Goal: Find specific page/section: Find specific page/section

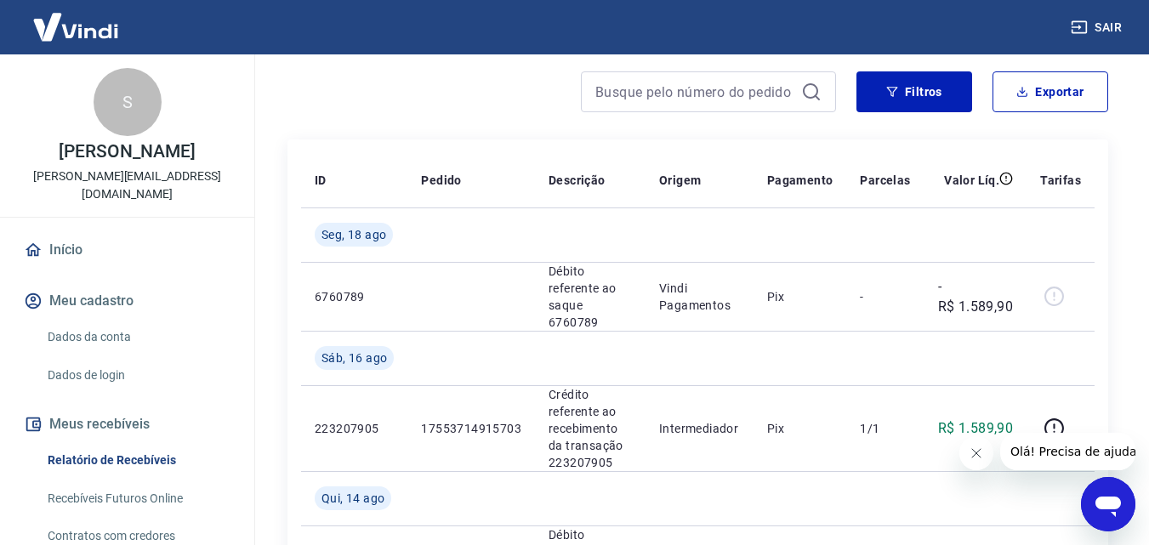
scroll to position [170, 0]
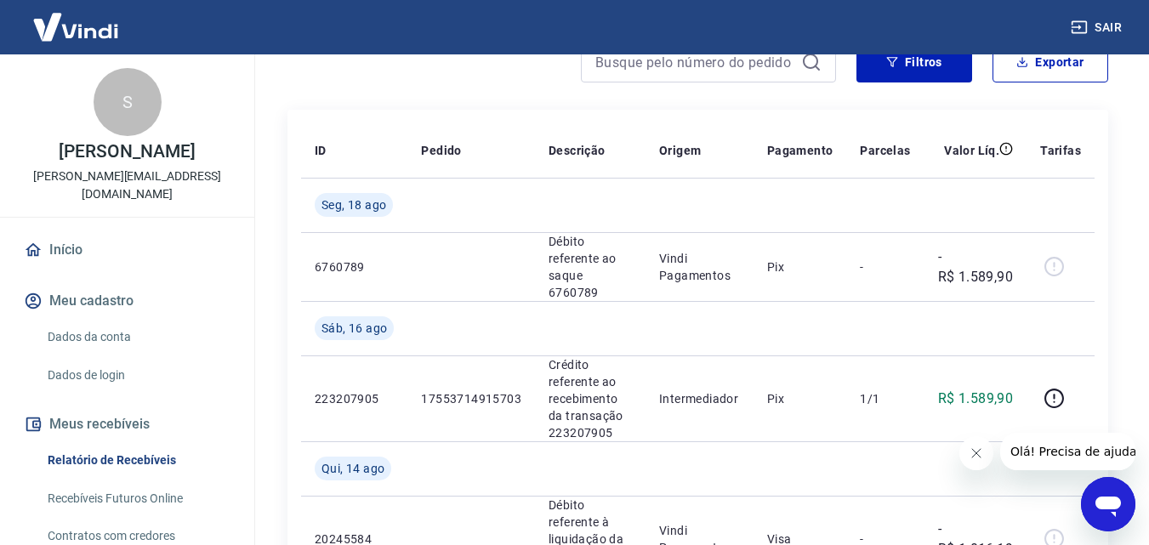
drag, startPoint x: 1151, startPoint y: 380, endPoint x: 1146, endPoint y: 214, distance: 166.8
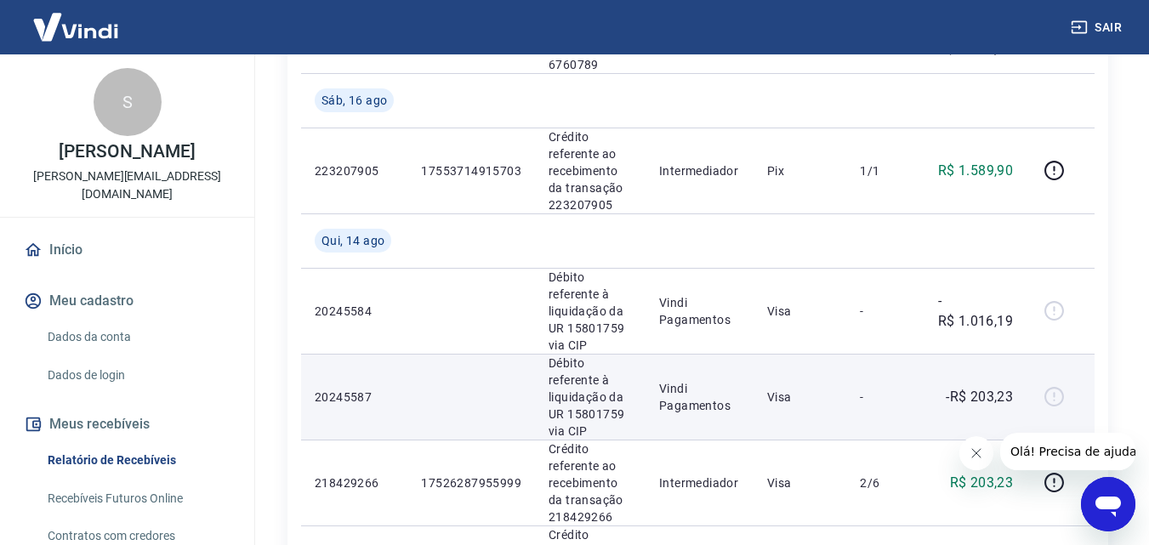
scroll to position [425, 0]
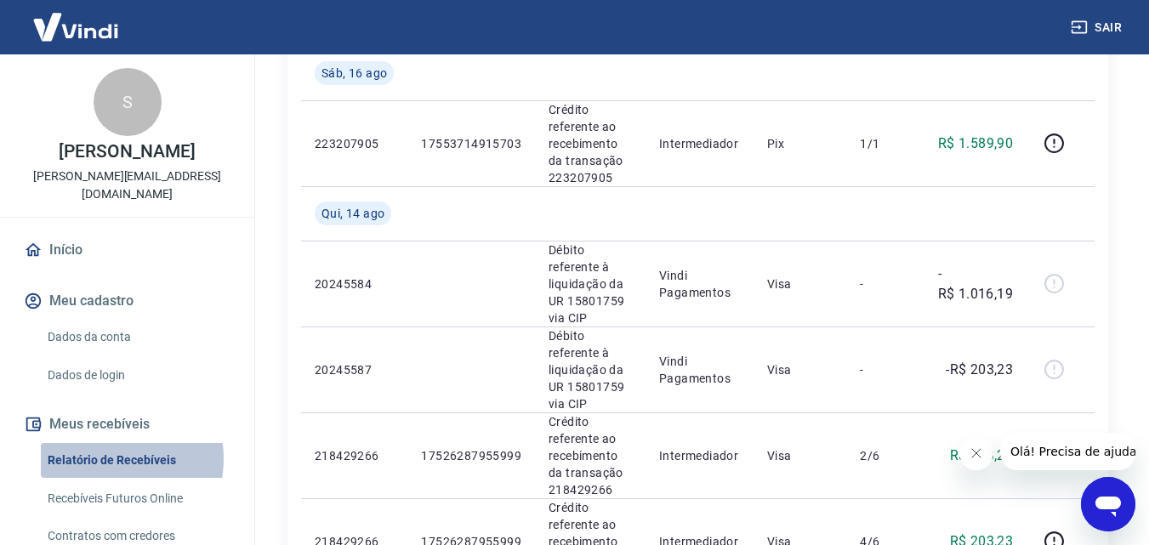
click at [104, 443] on link "Relatório de Recebíveis" at bounding box center [137, 460] width 193 height 35
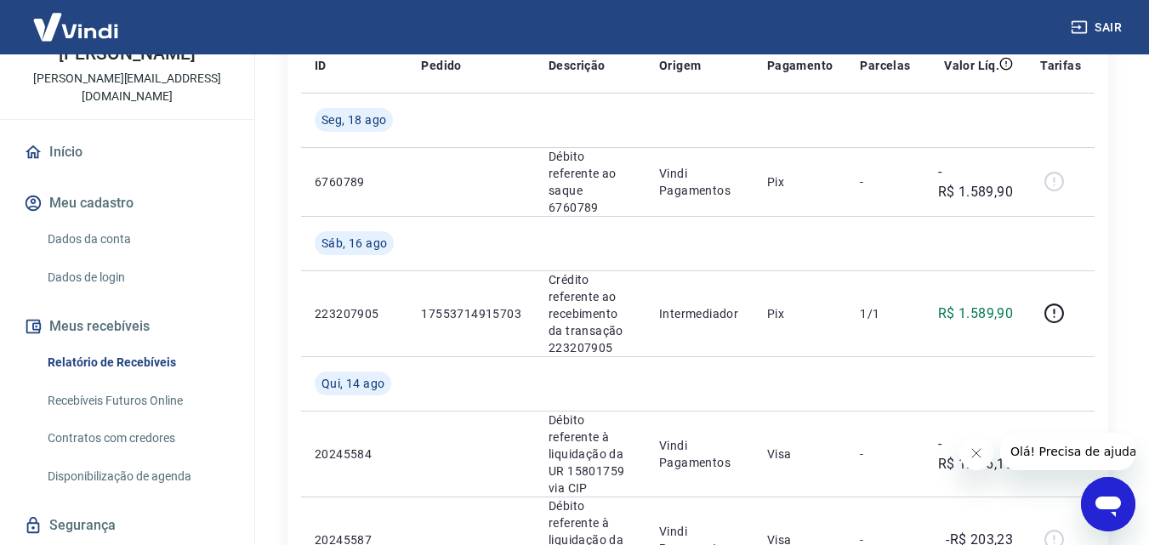
scroll to position [130, 0]
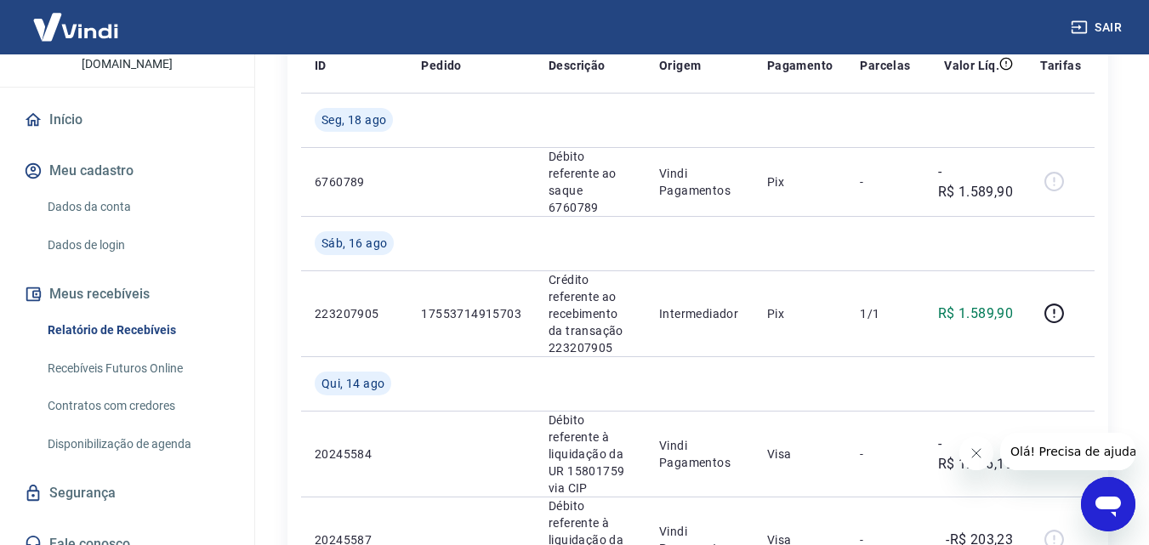
click at [90, 351] on link "Recebíveis Futuros Online" at bounding box center [137, 368] width 193 height 35
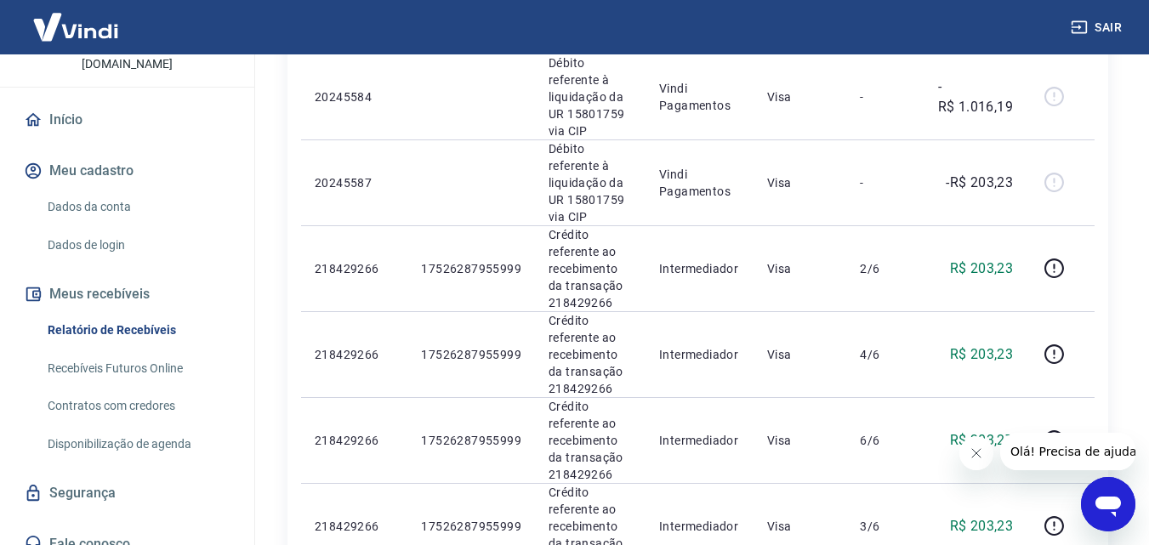
scroll to position [681, 0]
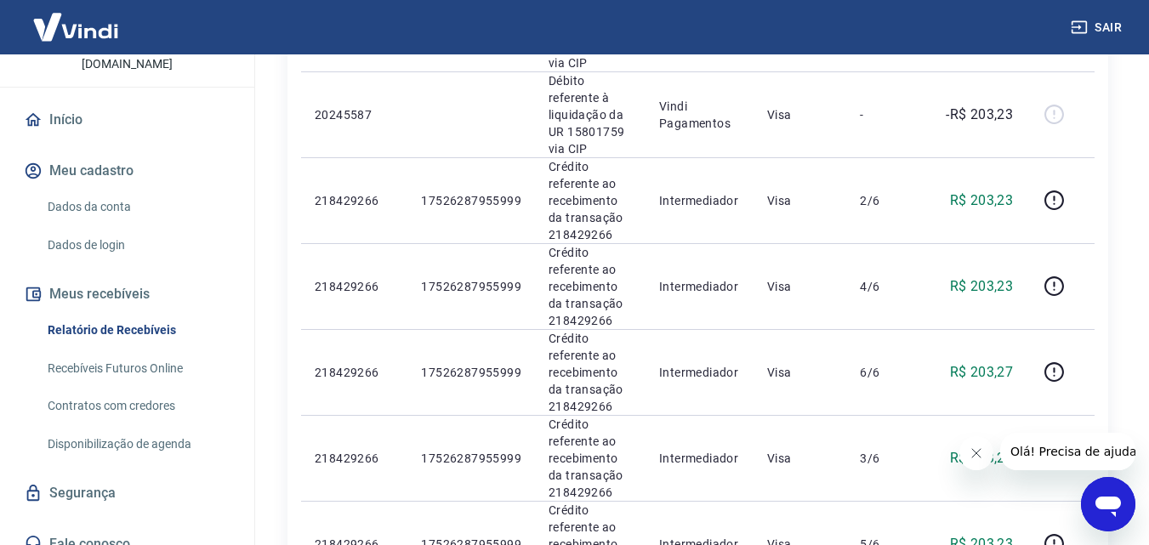
drag, startPoint x: 1111, startPoint y: 506, endPoint x: 2191, endPoint y: 987, distance: 1181.7
click at [1111, 506] on icon "Abrir janela de mensagens" at bounding box center [1109, 507] width 26 height 20
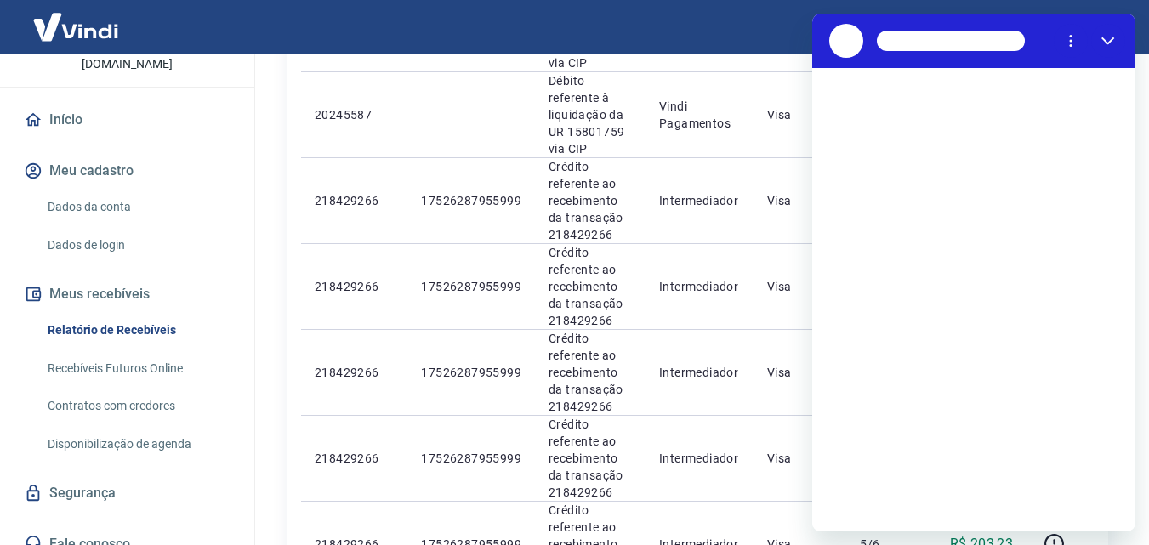
scroll to position [0, 0]
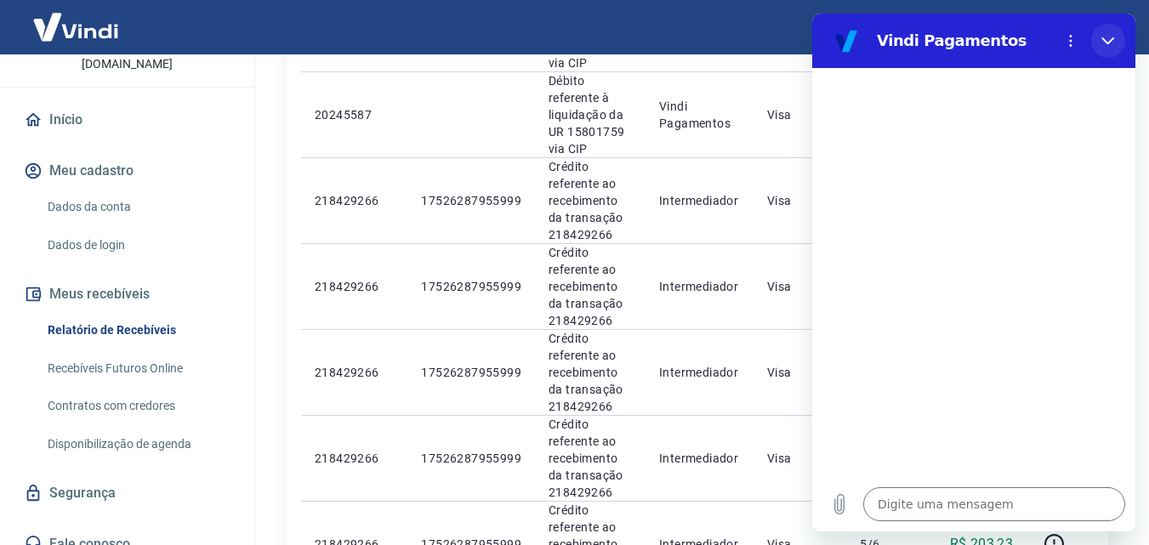
click at [1111, 37] on icon "Fechar" at bounding box center [1109, 41] width 14 height 14
type textarea "x"
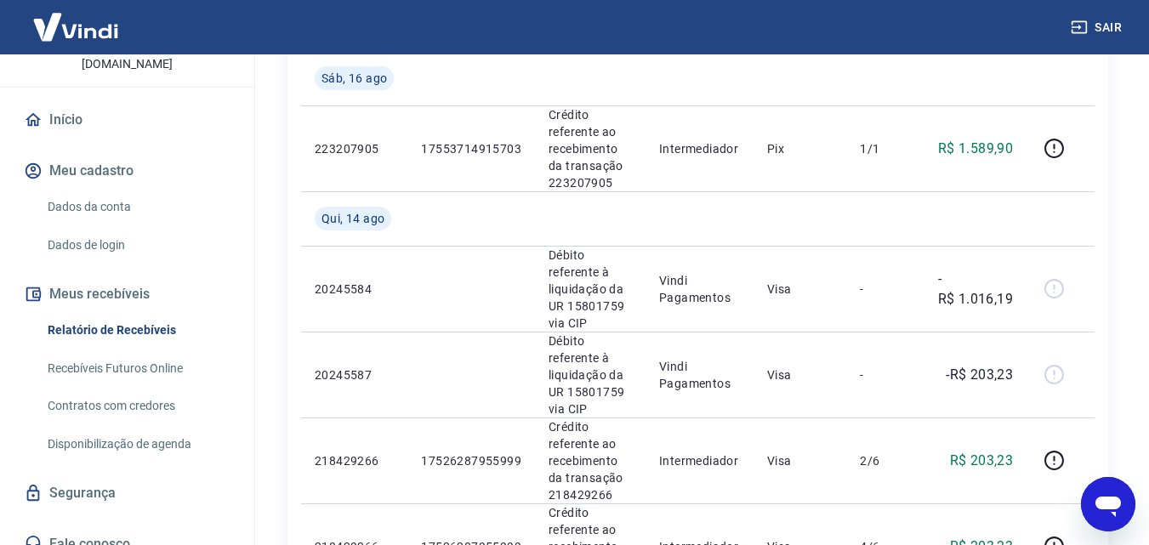
scroll to position [255, 0]
